Goal: Ask a question: Seek information or help from site administrators or community

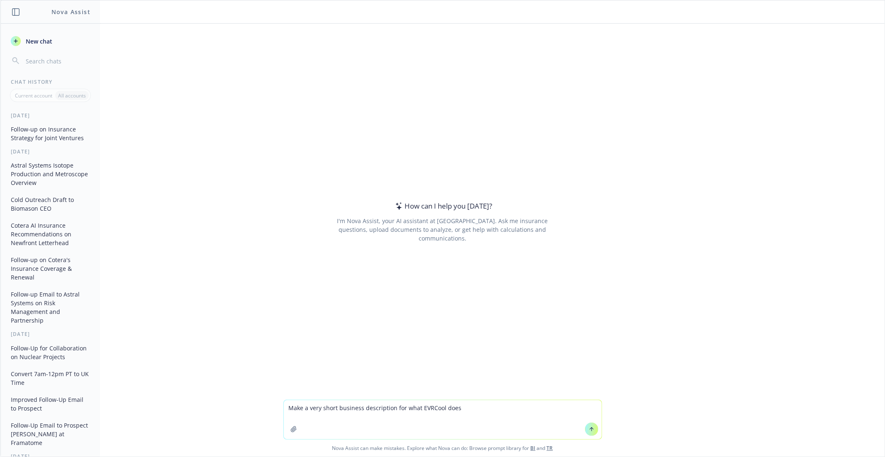
paste textarea "https://www.evrcool.com/about"
type textarea "Make a very short business description for what EVRCool does https://www.evrcoo…"
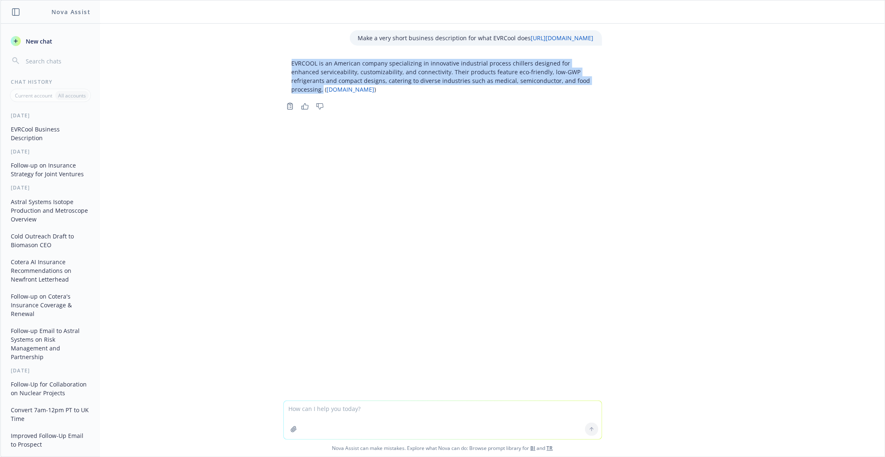
drag, startPoint x: 287, startPoint y: 62, endPoint x: 580, endPoint y: 80, distance: 293.1
click at [487, 80] on div "EVRCOOL is an American company specializing in innovative industrial process ch…" at bounding box center [442, 76] width 319 height 41
copy p "EVRCOOL is an American company specializing in innovative industrial process ch…"
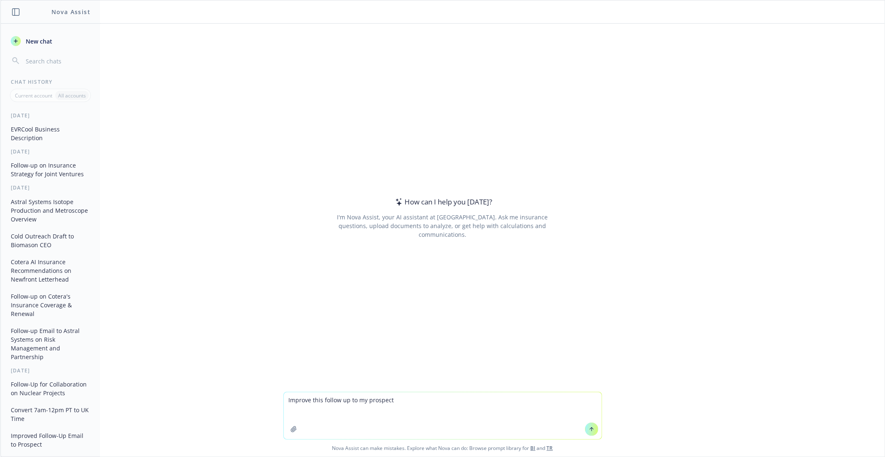
click at [297, 415] on textarea "Improve this follow up to my prospect" at bounding box center [443, 416] width 318 height 47
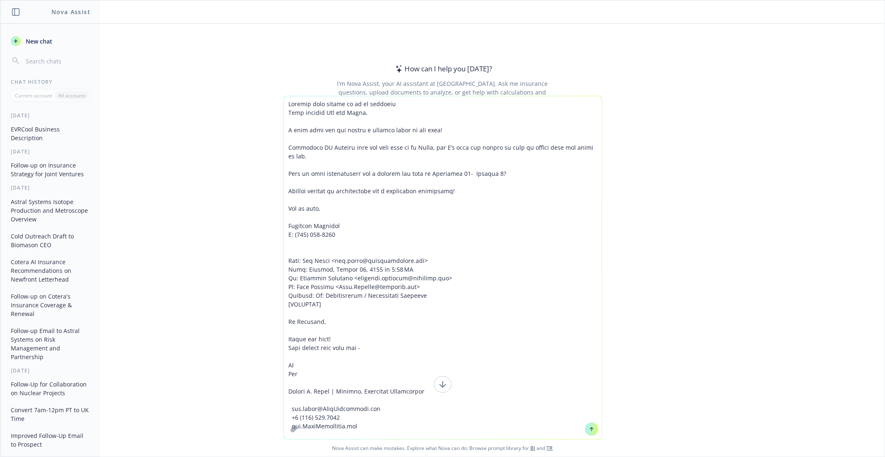
type textarea "Loremip dolo sitame co ad el seddoeiu Temp incidid Utl etd Magna, A enim admi v…"
click at [591, 426] on button at bounding box center [591, 429] width 13 height 13
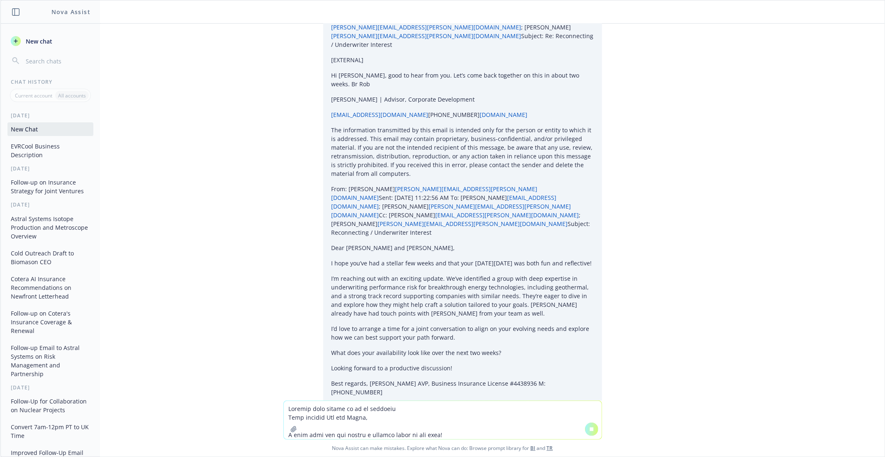
scroll to position [1742, 0]
drag, startPoint x: 511, startPoint y: 340, endPoint x: 392, endPoint y: 338, distance: 118.7
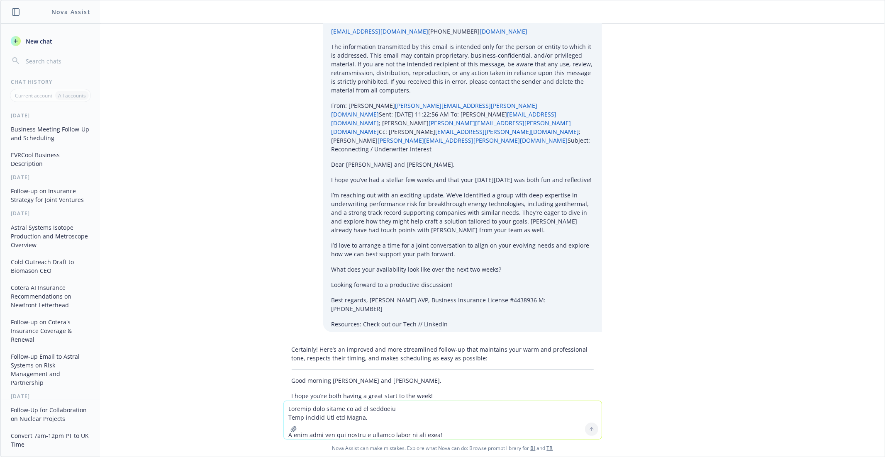
scroll to position [1827, 0]
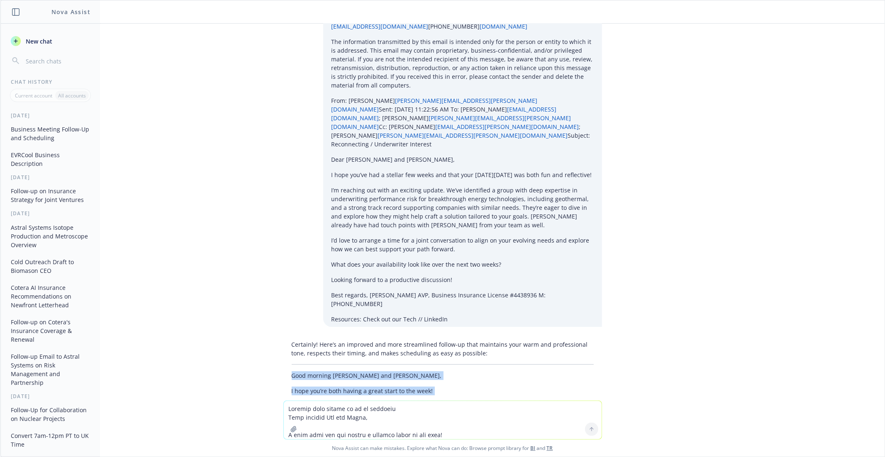
drag, startPoint x: 337, startPoint y: 270, endPoint x: 291, endPoint y: 193, distance: 90.0
click at [291, 337] on div "Certainly! Here’s an improved and more streamlined follow-up that maintains you…" at bounding box center [442, 443] width 319 height 213
copy div "Good morning Rob and Holly, I hope you’re both having a great start to the week…"
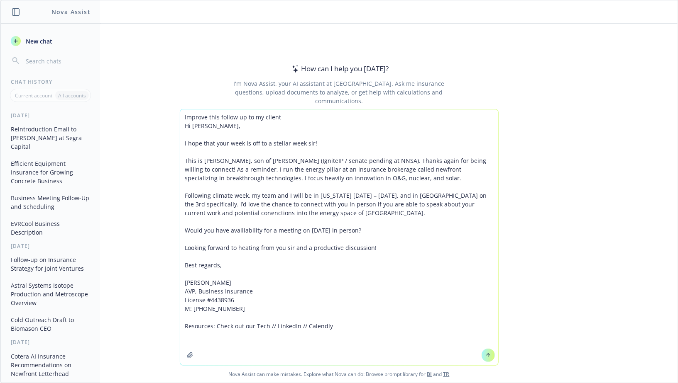
type textarea "Improve this follow up to my client Hi Dr. Shenoy, I hope that your week is off…"
click at [488, 353] on button at bounding box center [487, 355] width 13 height 13
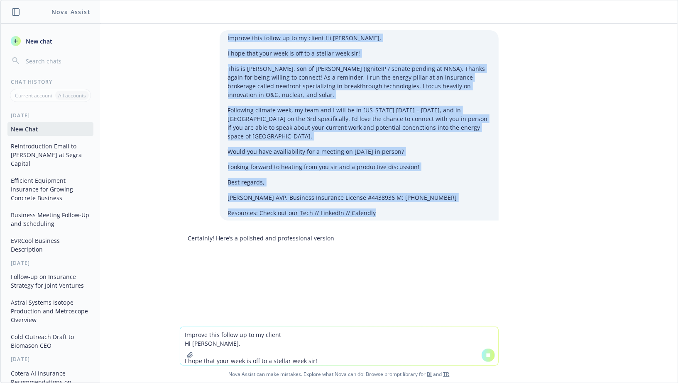
drag, startPoint x: 379, startPoint y: 210, endPoint x: 160, endPoint y: 2, distance: 302.6
click at [160, 2] on div "Improve this follow up to my client Hi Dr. Shenoy, I hope that your week is off…" at bounding box center [338, 191] width 677 height 383
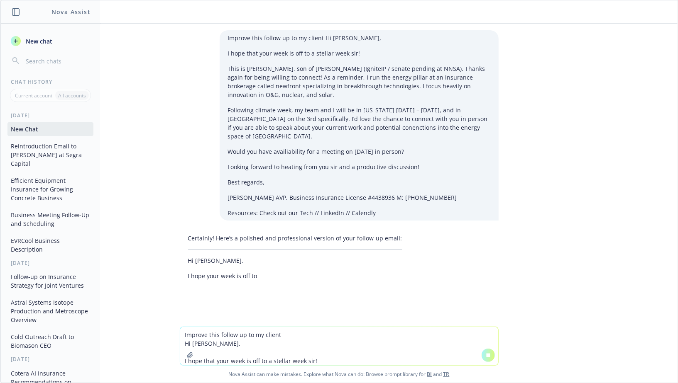
click at [225, 165] on div "Improve this follow up to my client Hi Dr. Shenoy, I hope that your week is off…" at bounding box center [358, 125] width 279 height 190
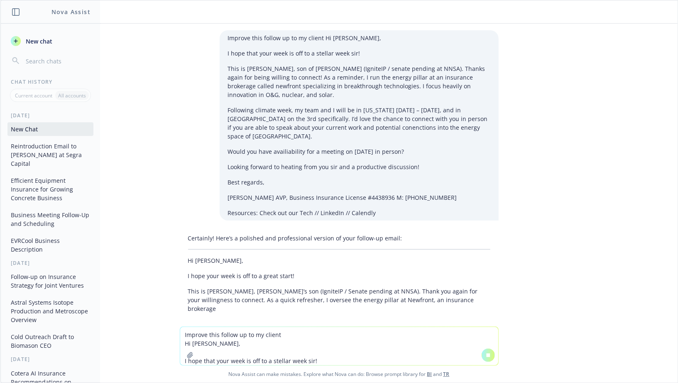
drag, startPoint x: 188, startPoint y: 251, endPoint x: 319, endPoint y: 313, distance: 145.7
click at [319, 311] on div "Improve this follow up to my client Hi Dr. Shenoy, I hope that your week is off…" at bounding box center [338, 175] width 677 height 303
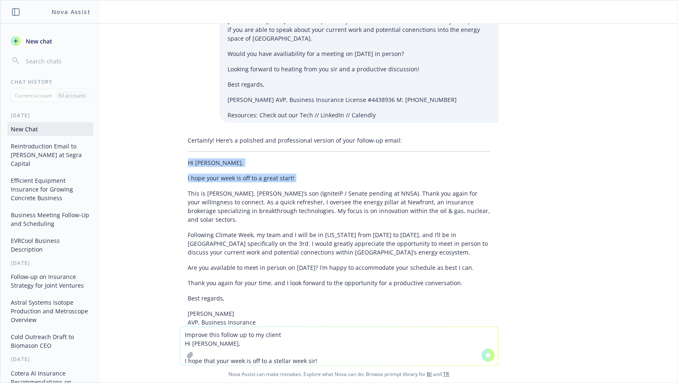
scroll to position [103, 0]
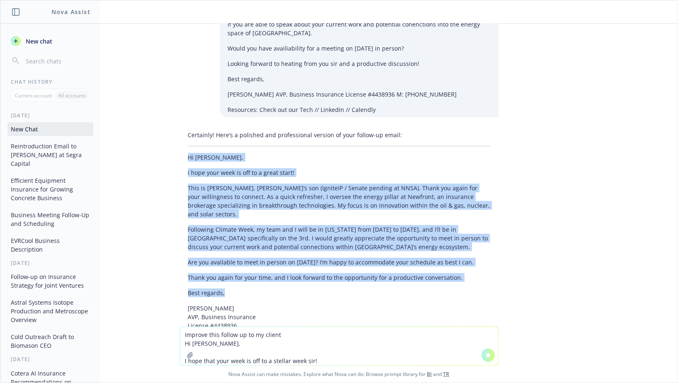
click at [251, 289] on p "Best regards," at bounding box center [339, 293] width 302 height 9
copy div "Hi Dr. Shenoy, I hope your week is off to a great start! This is Marshall Willi…"
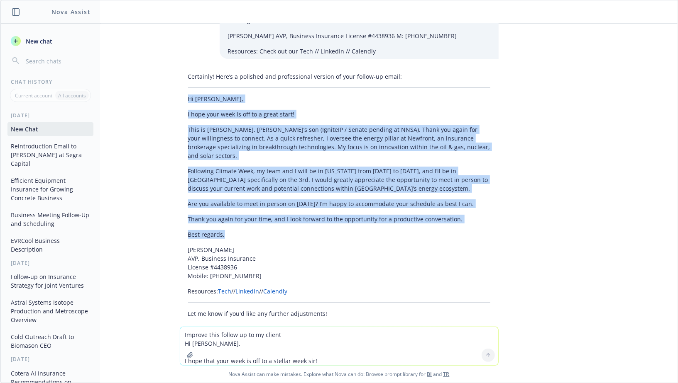
scroll to position [181, 0]
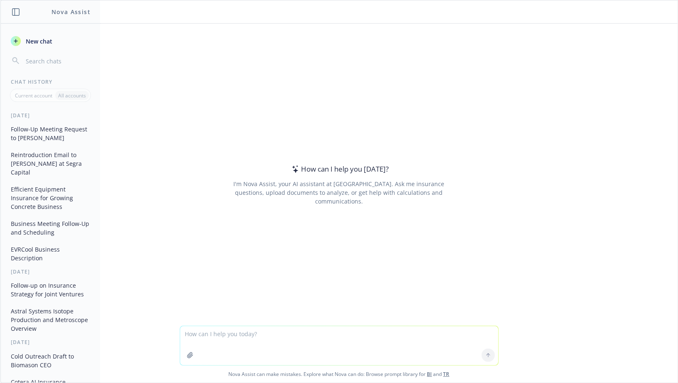
click at [235, 333] on textarea at bounding box center [339, 346] width 318 height 39
type textarea "tell me what products EVRCool makes"
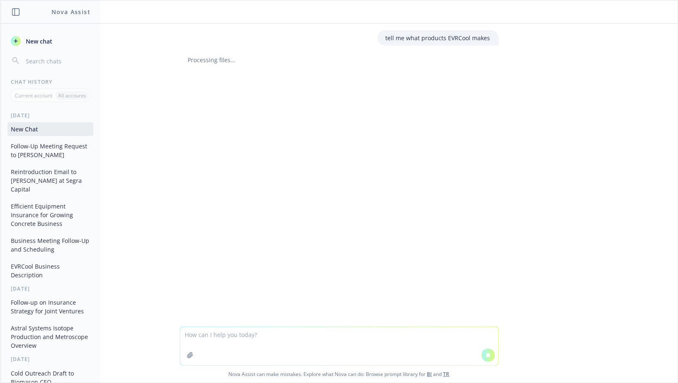
click at [269, 338] on textarea at bounding box center [339, 346] width 318 height 38
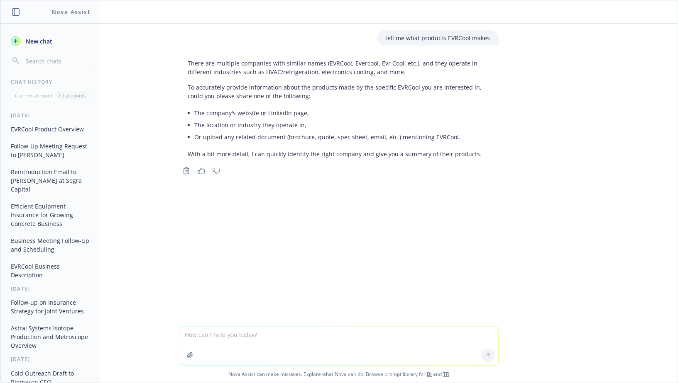
paste textarea "[URL][DOMAIN_NAME]"
type textarea "[URL][DOMAIN_NAME]"
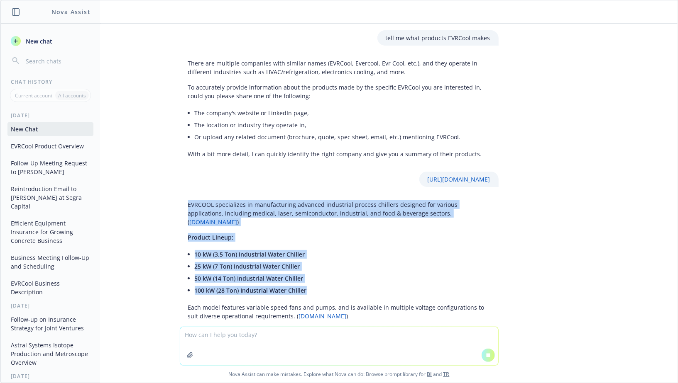
drag, startPoint x: 317, startPoint y: 286, endPoint x: 177, endPoint y: 207, distance: 160.9
click at [177, 207] on div "EVRCOOL specializes in manufacturing advanced industrial process chillers desig…" at bounding box center [339, 331] width 332 height 268
copy div "EVRCOOL specializes in manufacturing advanced industrial process chillers desig…"
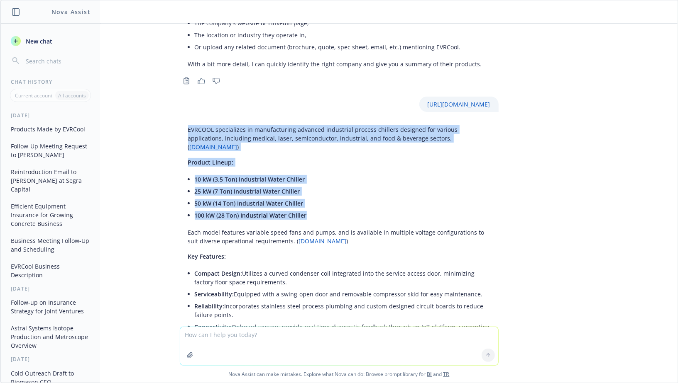
scroll to position [178, 0]
